Goal: Task Accomplishment & Management: Use online tool/utility

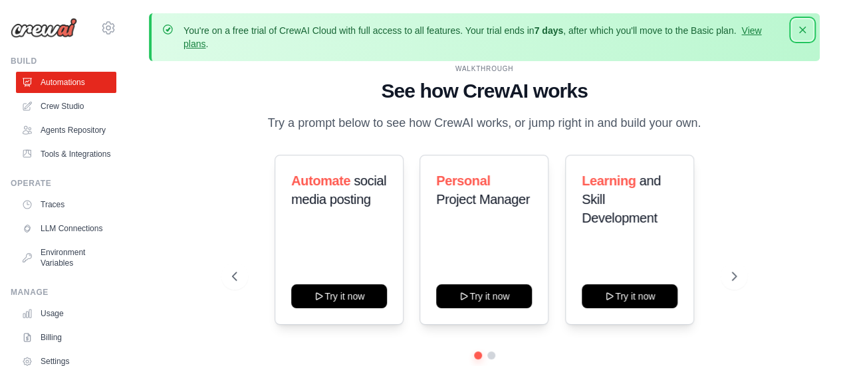
click at [804, 33] on icon "button" at bounding box center [802, 29] width 13 height 13
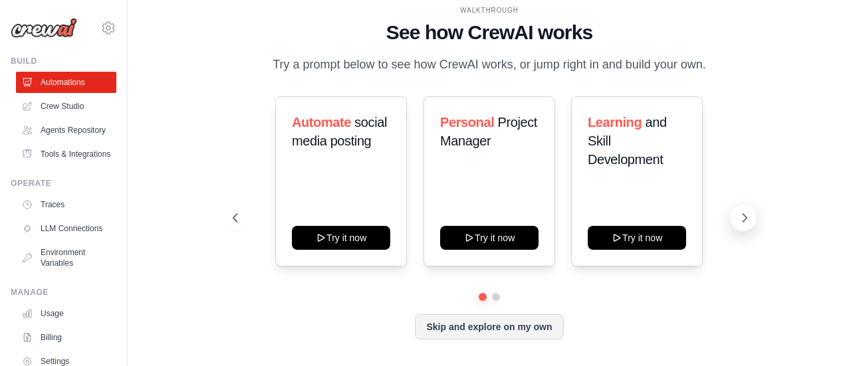
click at [749, 223] on icon at bounding box center [744, 217] width 13 height 13
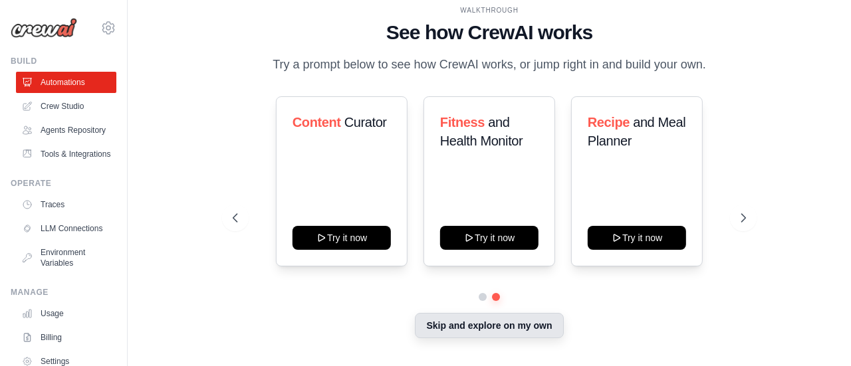
click at [504, 330] on button "Skip and explore on my own" at bounding box center [489, 325] width 148 height 25
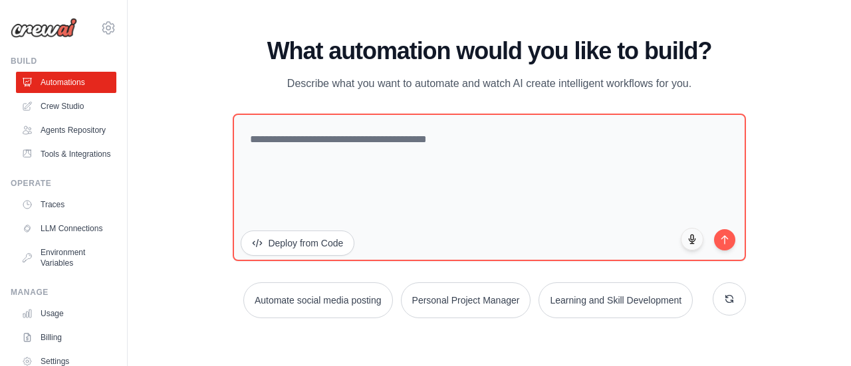
click at [203, 176] on div "WALKTHROUGH See how [PERSON_NAME] works Try a prompt below to see how [PERSON_N…" at bounding box center [489, 183] width 681 height 340
click at [51, 98] on link "Crew Studio" at bounding box center [67, 106] width 100 height 21
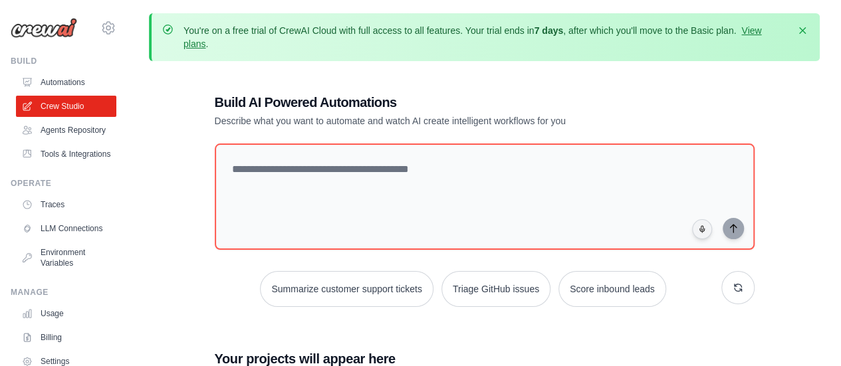
click at [152, 115] on div "Build AI Powered Automations Describe what you want to automate and watch AI cr…" at bounding box center [484, 308] width 671 height 473
click at [799, 30] on icon "button" at bounding box center [802, 29] width 13 height 13
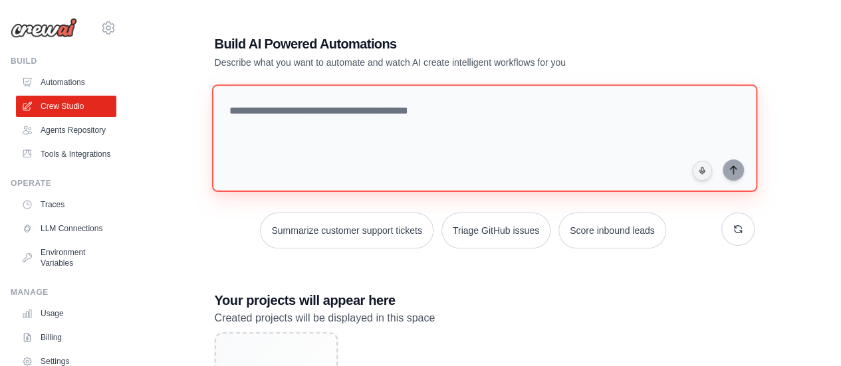
click at [443, 108] on textarea at bounding box center [483, 138] width 545 height 108
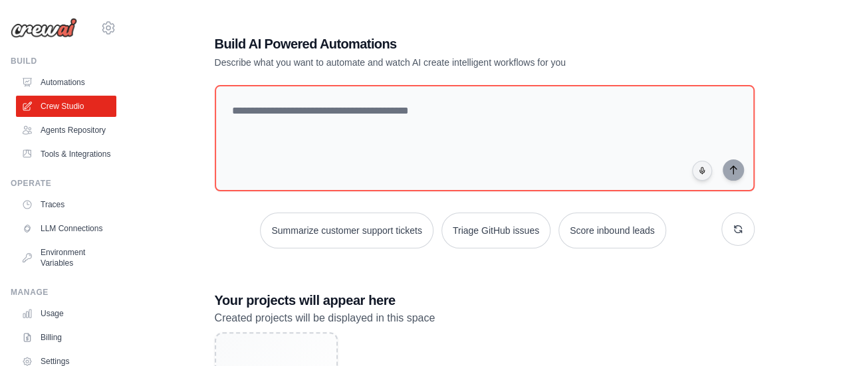
click at [551, 40] on h1 "Build AI Powered Automations" at bounding box center [438, 44] width 447 height 19
